Goal: Task Accomplishment & Management: Manage account settings

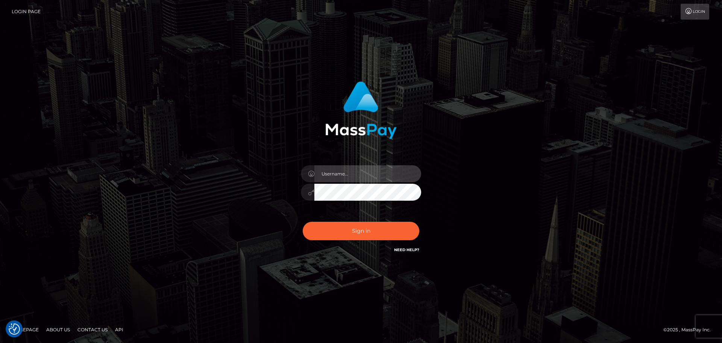
click at [397, 170] on input "text" at bounding box center [367, 173] width 107 height 17
type input "wb.le-vel.cad"
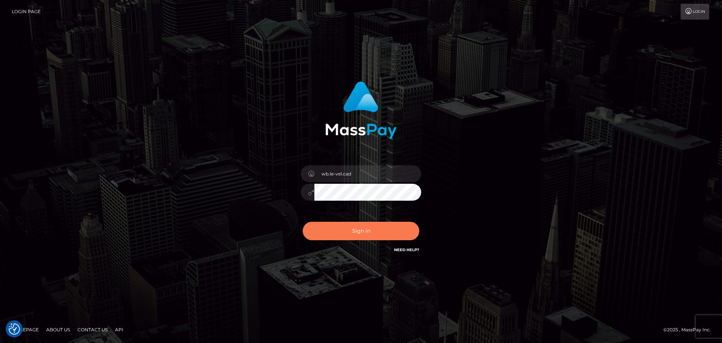
click at [376, 238] on button "Sign in" at bounding box center [361, 231] width 117 height 18
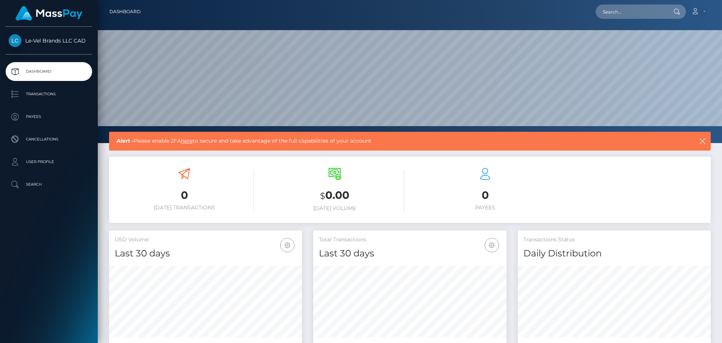
scroll to position [134, 193]
